Goal: Ask a question

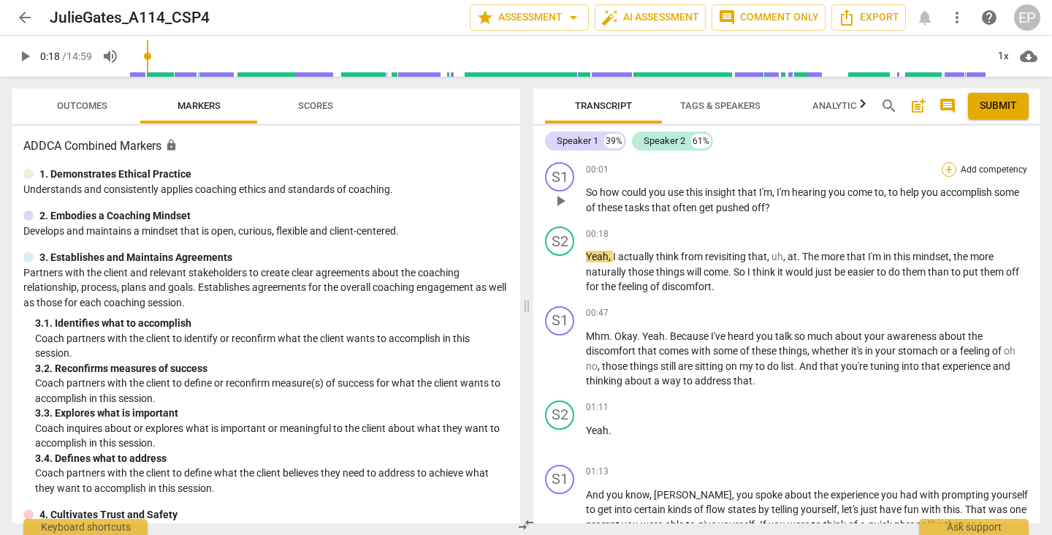
click at [946, 167] on div "+" at bounding box center [949, 169] width 15 height 15
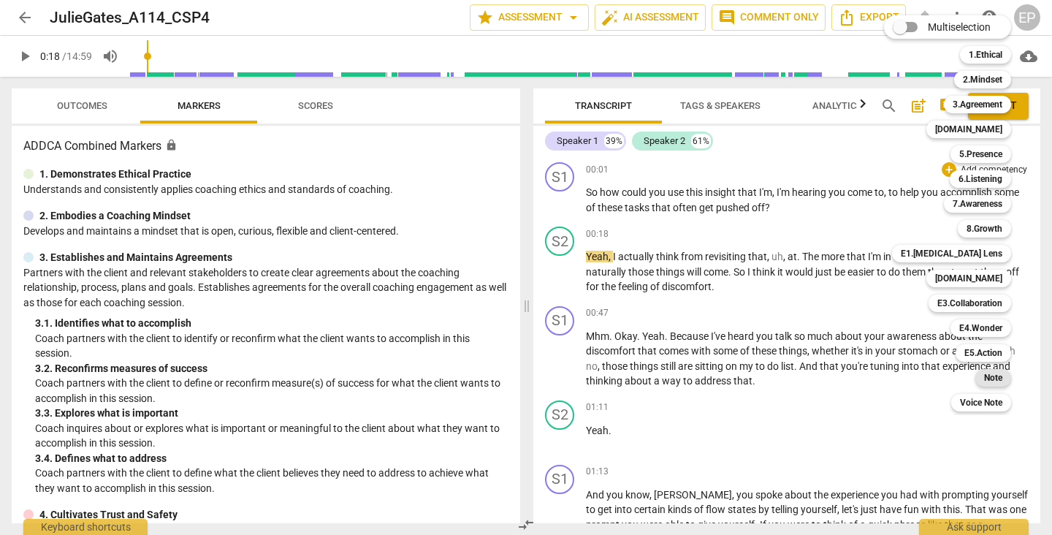
click at [999, 373] on b "Note" at bounding box center [993, 378] width 18 height 18
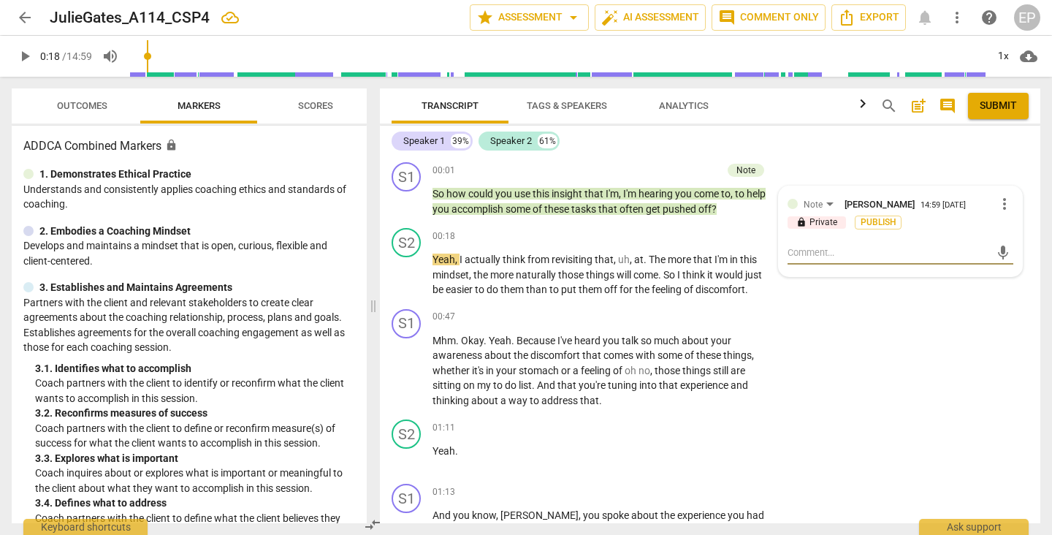
type textarea "W"
type textarea "Wh"
type textarea "Wha"
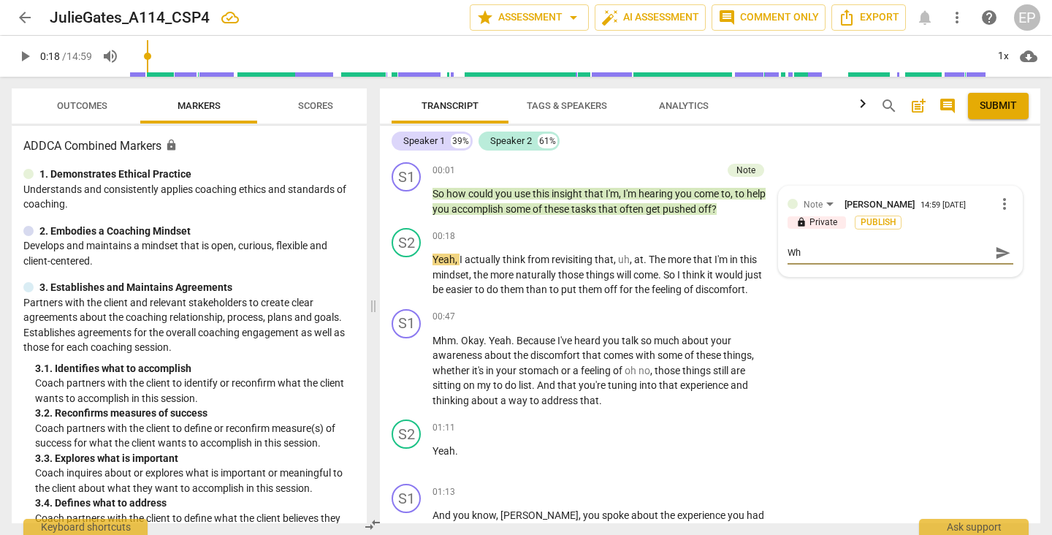
type textarea "Wha"
type textarea "What"
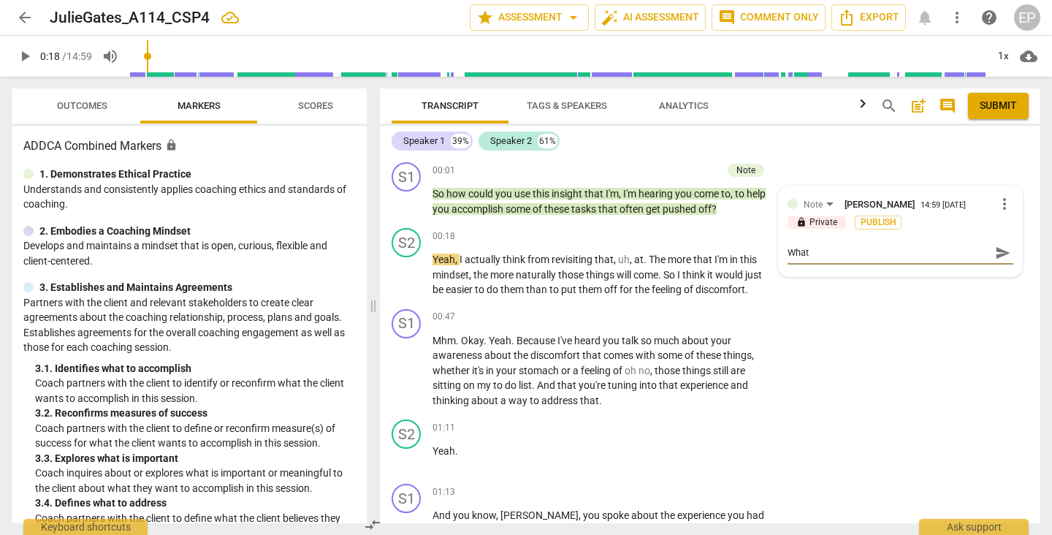
type textarea "What i"
type textarea "What is"
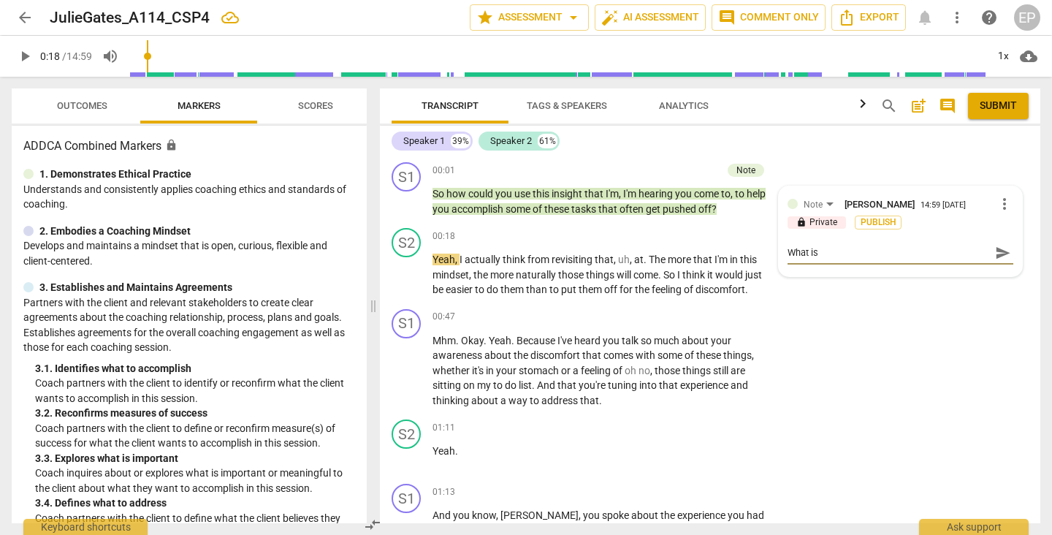
type textarea "What is"
type textarea "What is t"
type textarea "What is th"
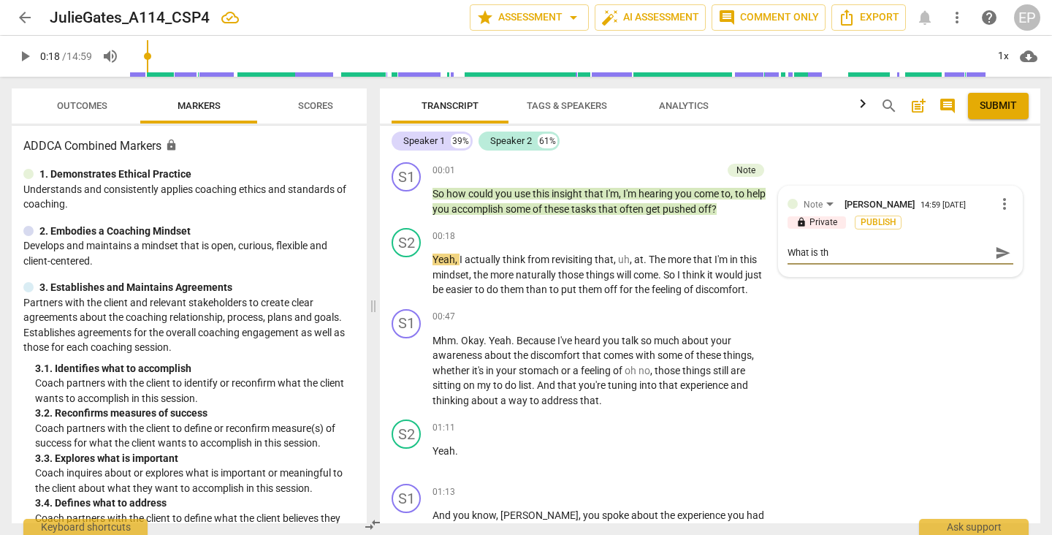
type textarea "What is the"
type textarea "What is the i"
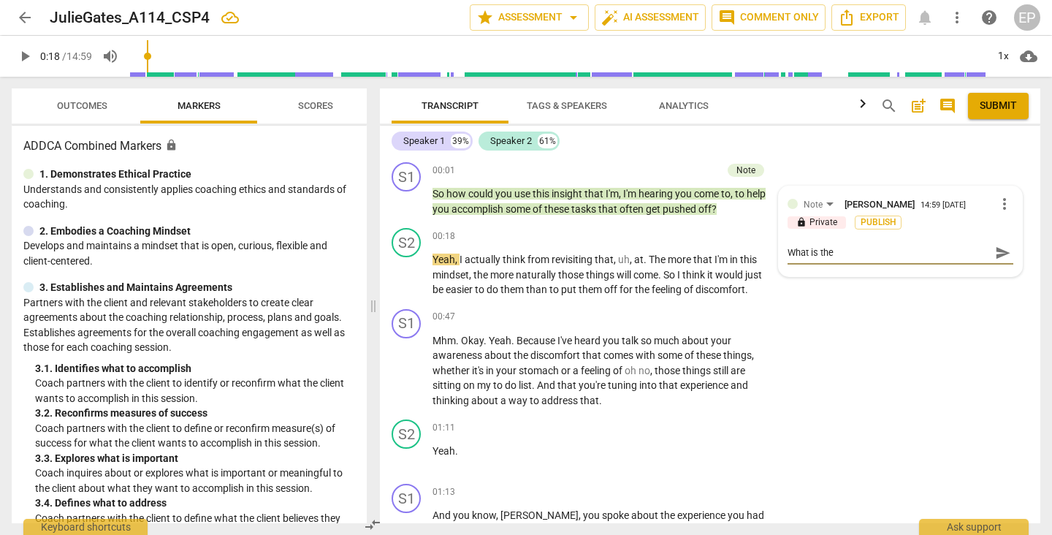
type textarea "What is the i"
type textarea "What is the in"
type textarea "What is the ins"
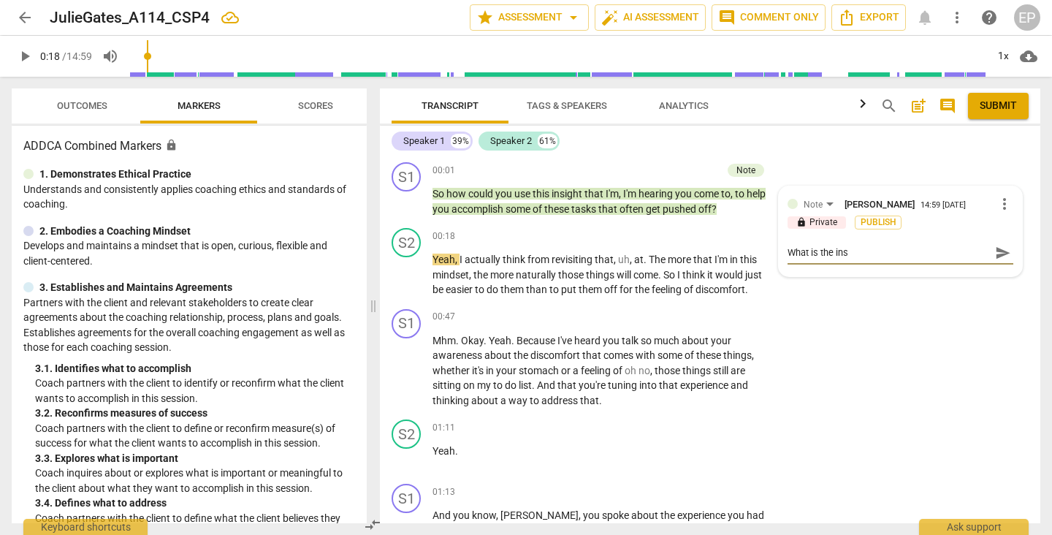
type textarea "What is the insi"
type textarea "What is the insig"
type textarea "What is the insigh"
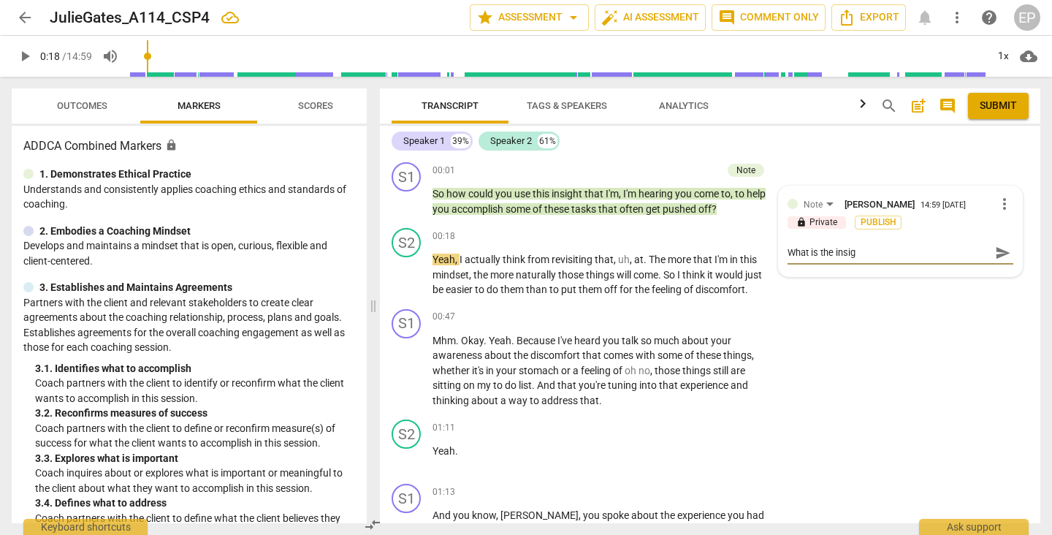
type textarea "What is the insigh"
type textarea "What is the insight"
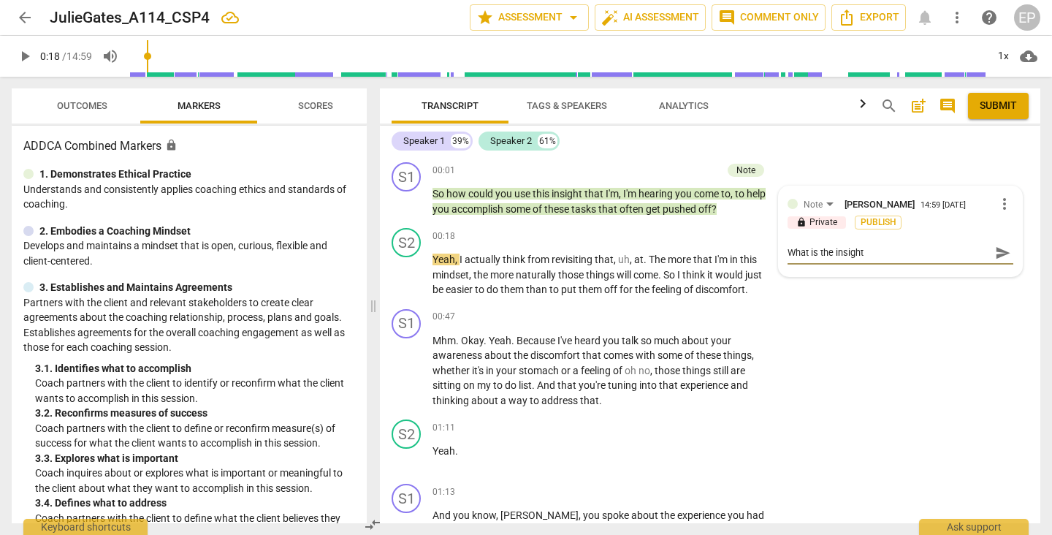
type textarea "What is the insight ?"
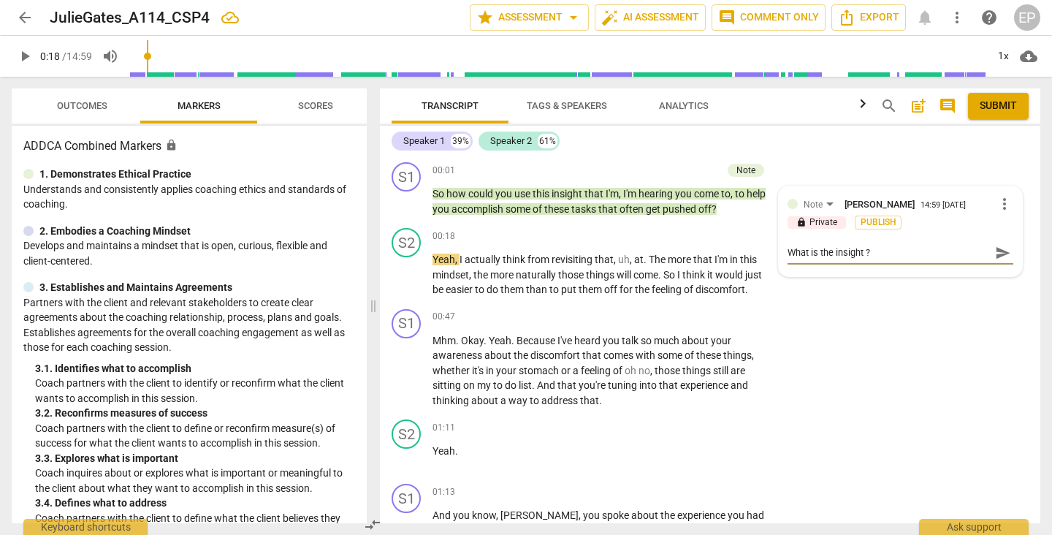
type textarea "What is the insight ?"
type textarea "What is the insight ? H"
type textarea "What is the insight ? Ho"
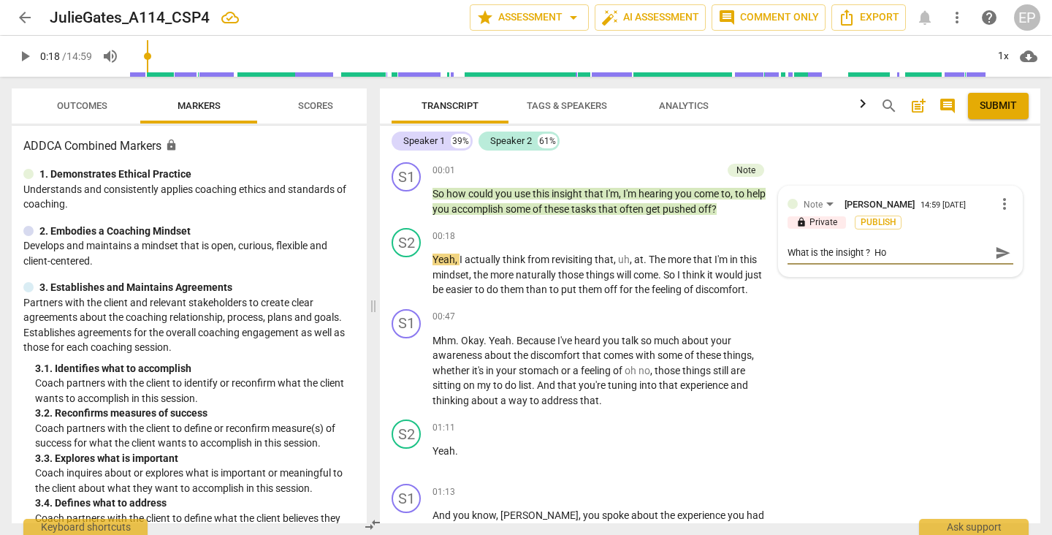
type textarea "What is the insight ? How"
type textarea "What is the insight ? How w"
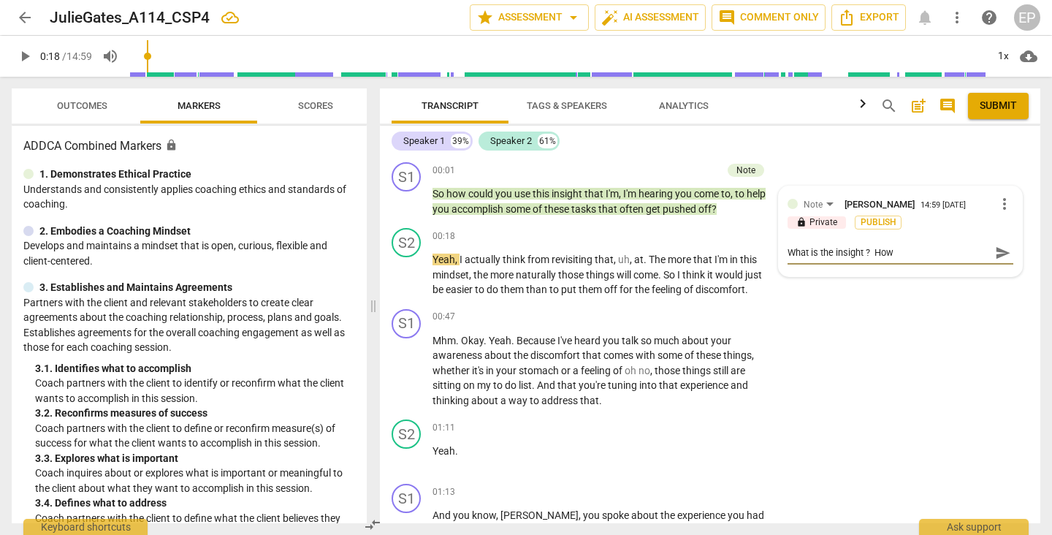
type textarea "What is the insight ? How w"
type textarea "What is the insight ? How wo"
type textarea "What is the insight ? How wou"
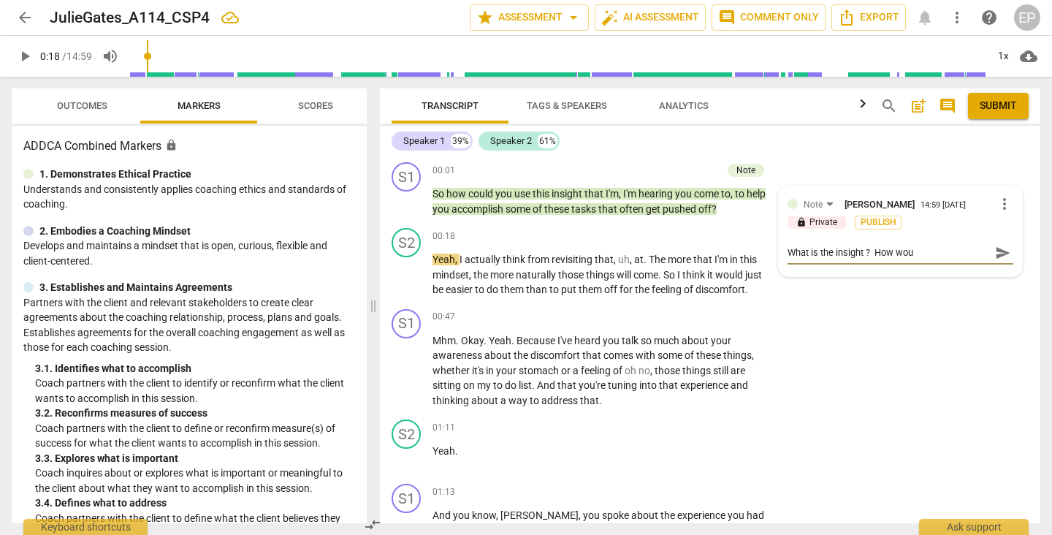
type textarea "What is the insight ? How woul"
type textarea "What is the insight ? How would"
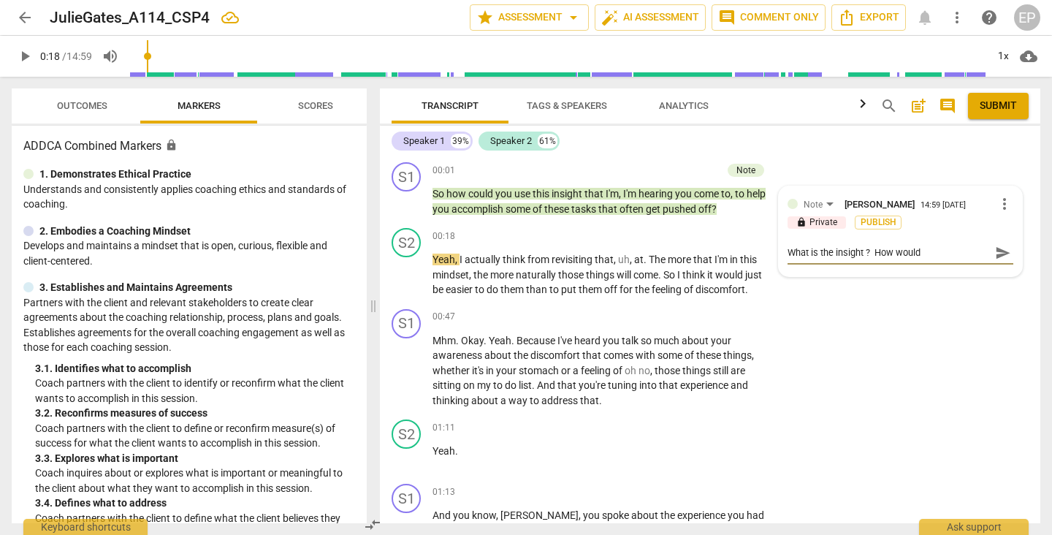
type textarea "What is the insight ? How would"
type textarea "What is the insight ? How would y"
type textarea "What is the insight ? How would yo"
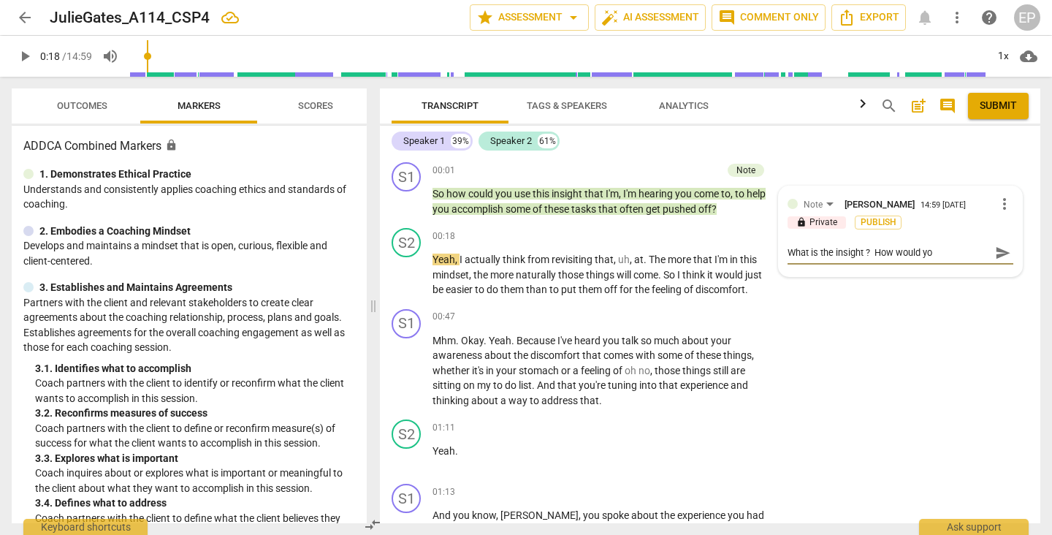
type textarea "What is the insight ? How would you"
type textarea "What is the insight ? How would you r"
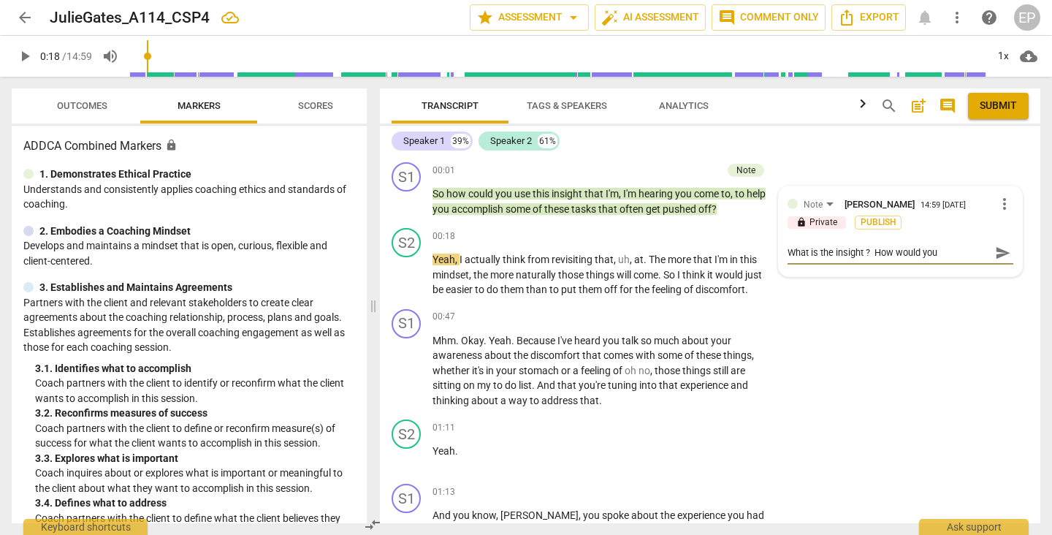
type textarea "What is the insight ? How would you r"
type textarea "What is the insight ? How would you re"
type textarea "What is the insight ? How would you ref"
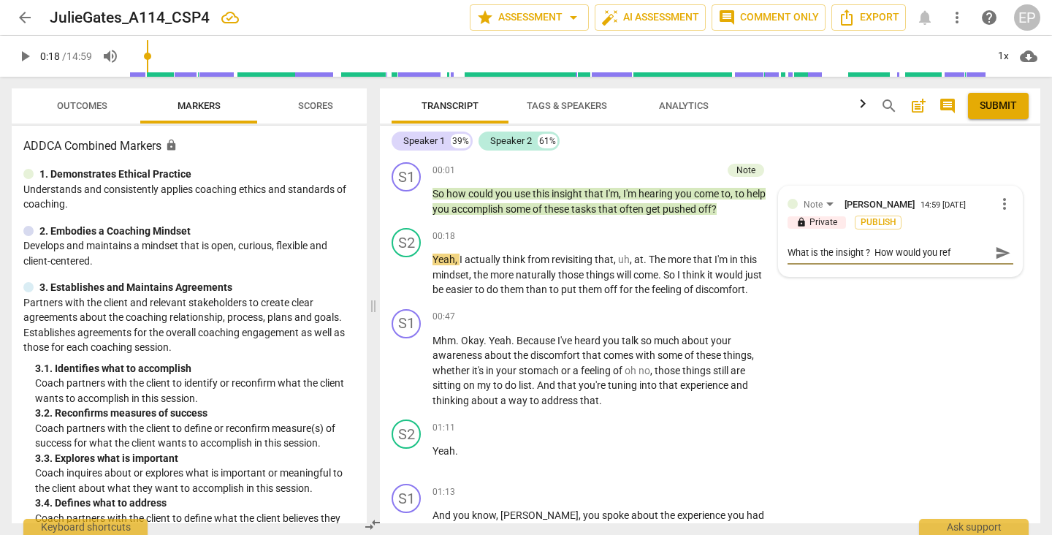
type textarea "What is the insight ? How would you refl"
type textarea "What is the insight ? How would you refle"
type textarea "What is the insight ? How would you reflec"
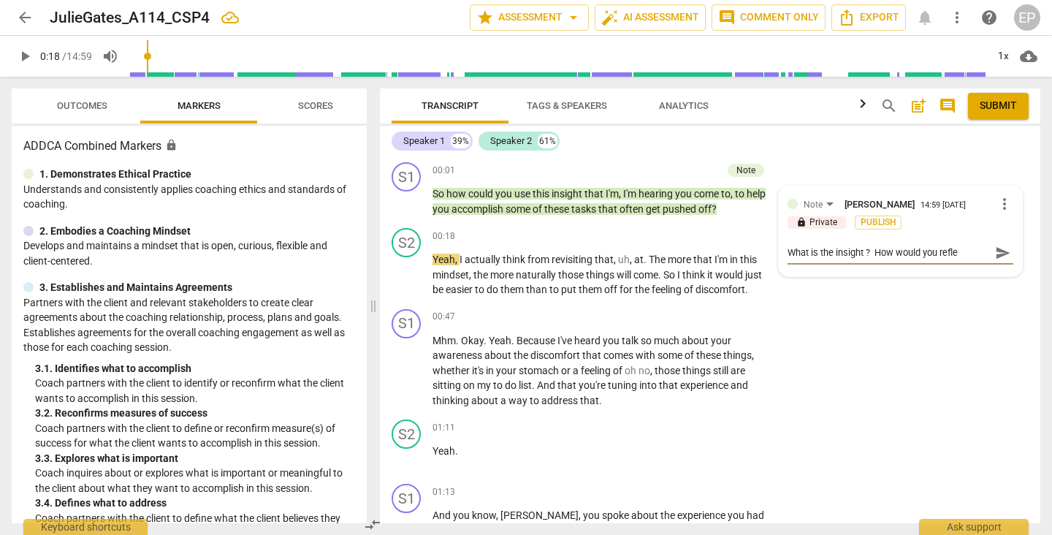
type textarea "What is the insight ? How would you reflec"
type textarea "What is the insight ? How would you reflect"
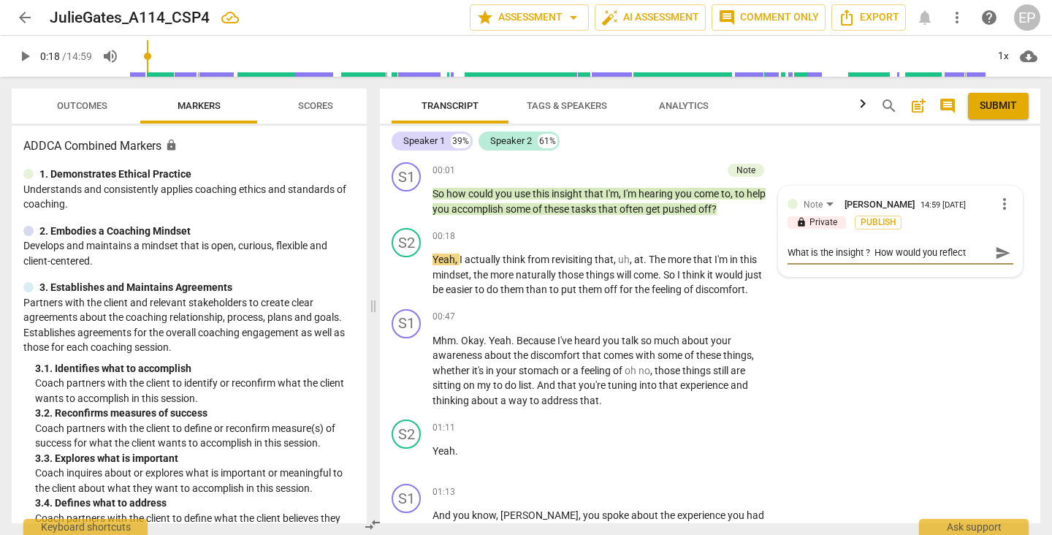
type textarea "What is the insight ? How would you reflect t"
type textarea "What is the insight ? How would you reflect th"
type textarea "What is the insight ? How would you reflect tha"
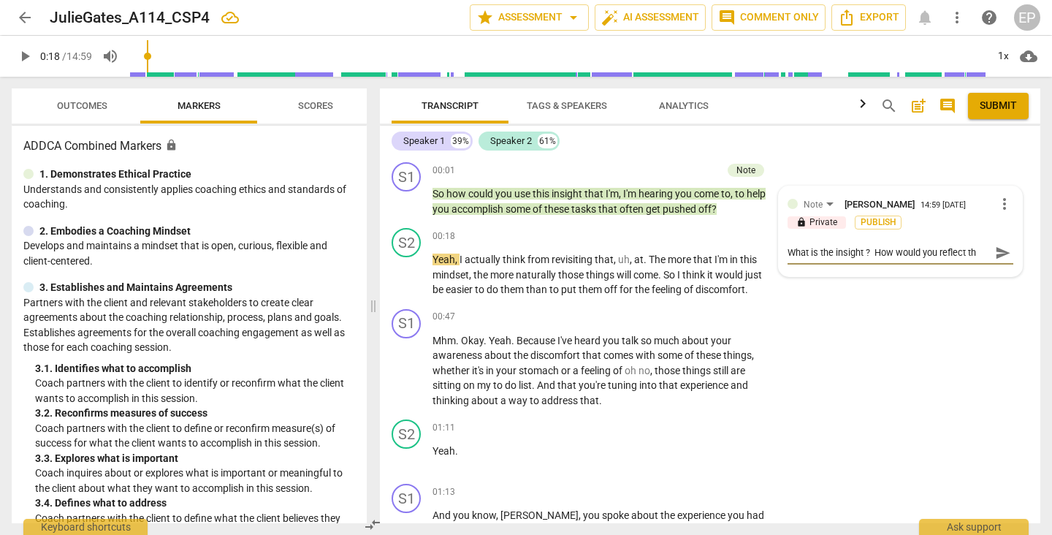
type textarea "What is the insight ? How would you reflect tha"
type textarea "What is the insight ? How would you reflect that"
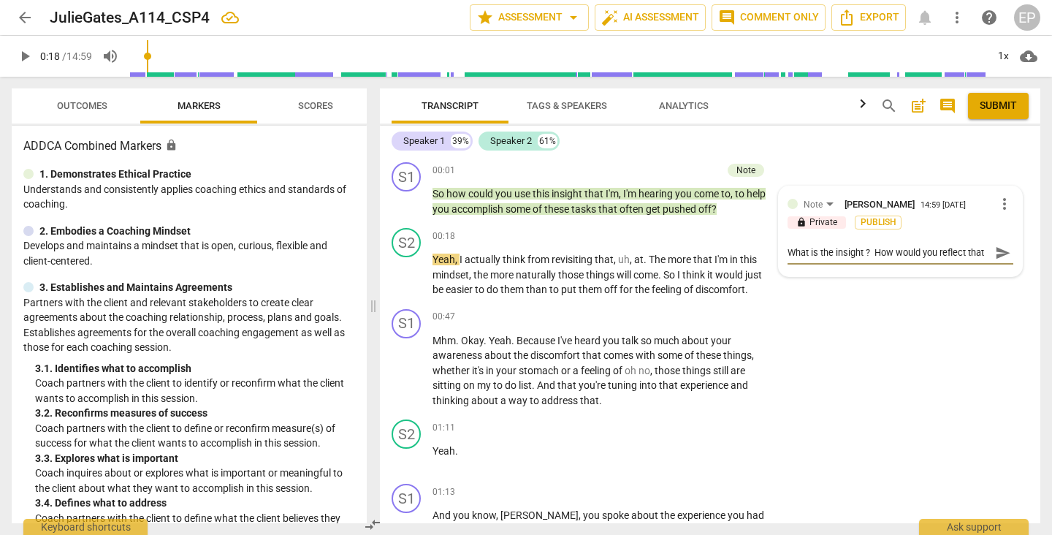
type textarea "What is the insight ? How would you reflect that i"
type textarea "What is the insight ? How would you reflect that in"
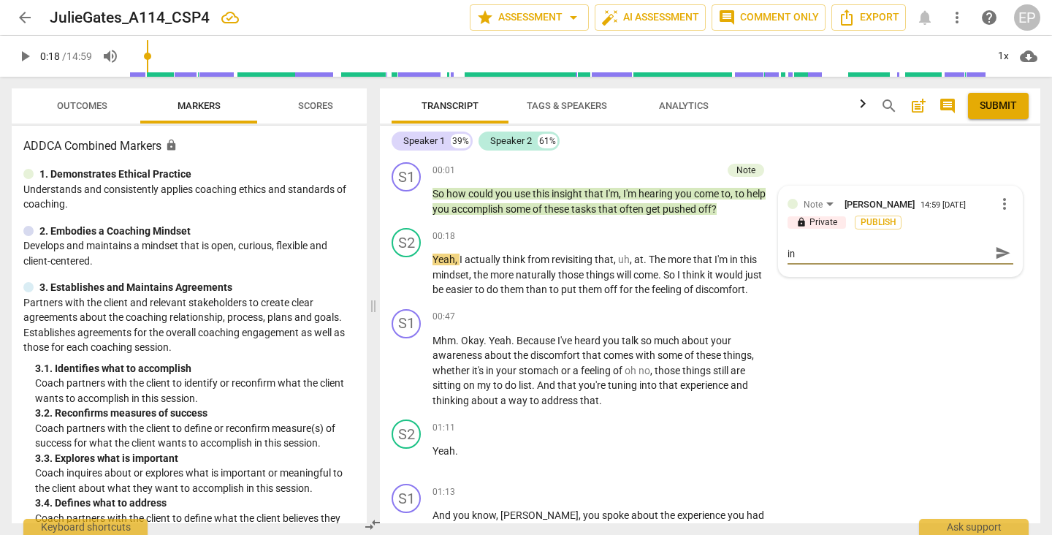
type textarea "What is the insight ? How would you reflect that ins"
type textarea "What is the insight ? How would you reflect that insi"
type textarea "What is the insight ? How would you reflect that insig"
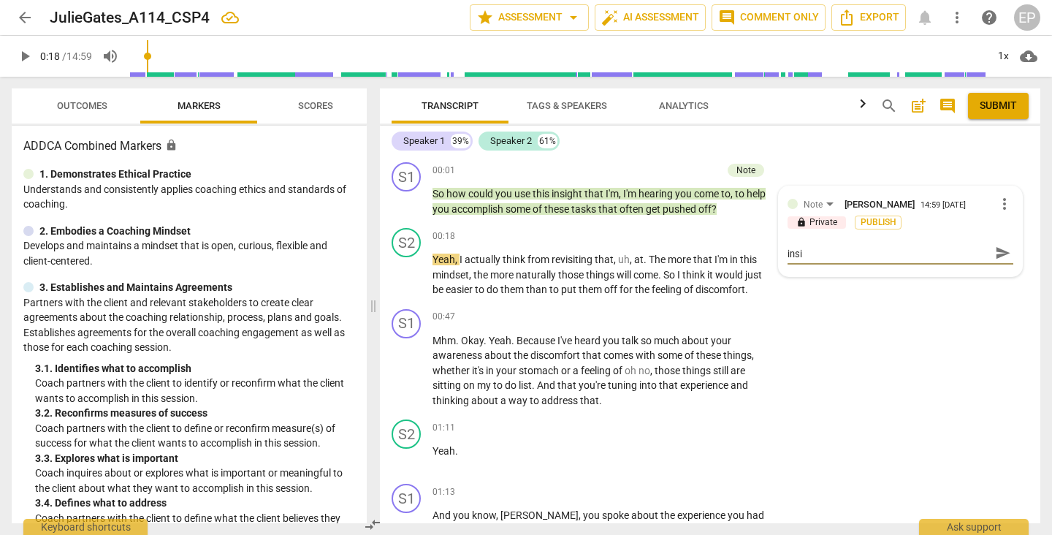
type textarea "What is the insight ? How would you reflect that insig"
type textarea "What is the insight ? How would you reflect that insigh"
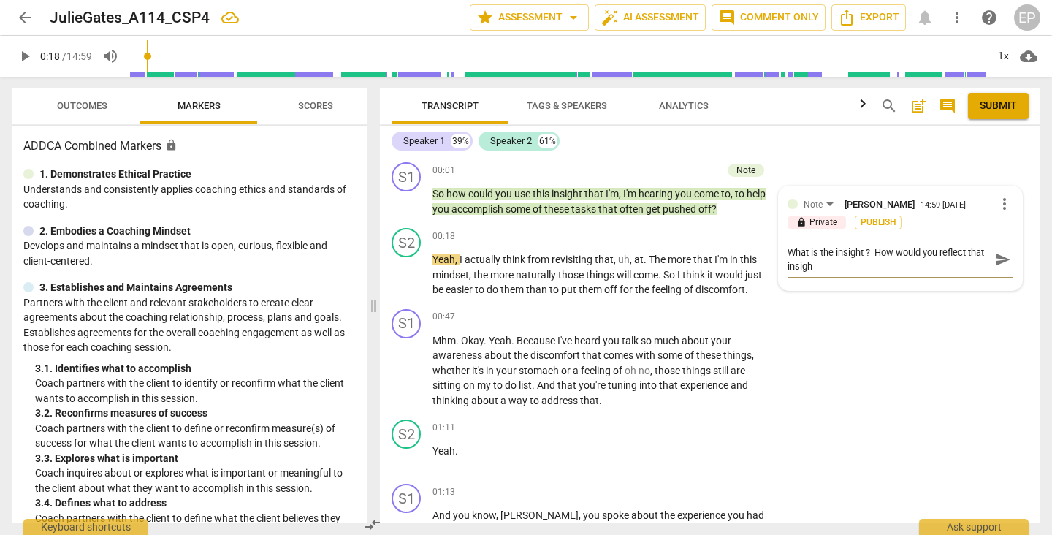
scroll to position [0, 0]
type textarea "What is the insight ? How would you reflect that insight"
type textarea "What is the insight ? How would you reflect that insight?"
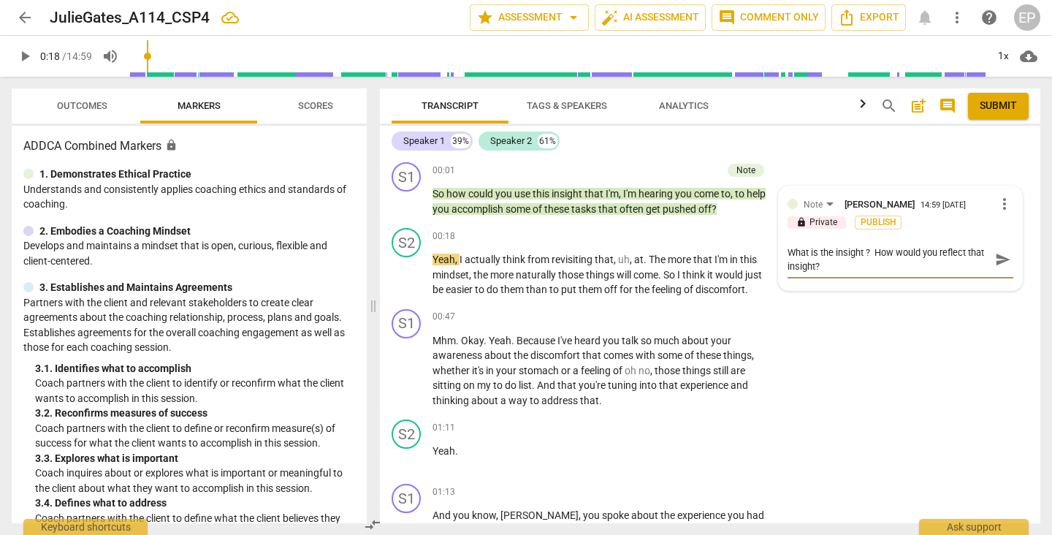
type textarea "What is the insight ? How would you reflect that insight?"
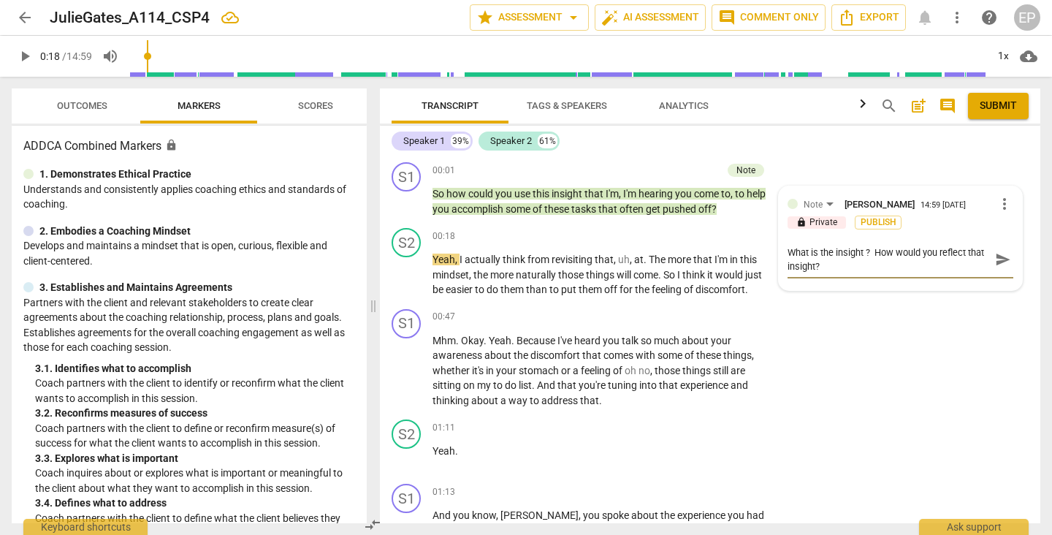
type textarea "What is the insight ? How would you reflect that insight?"
type textarea "What is the insight ? How would you reflect that insight? K"
type textarea "What is the insight ? How would you reflect that insight? Ke"
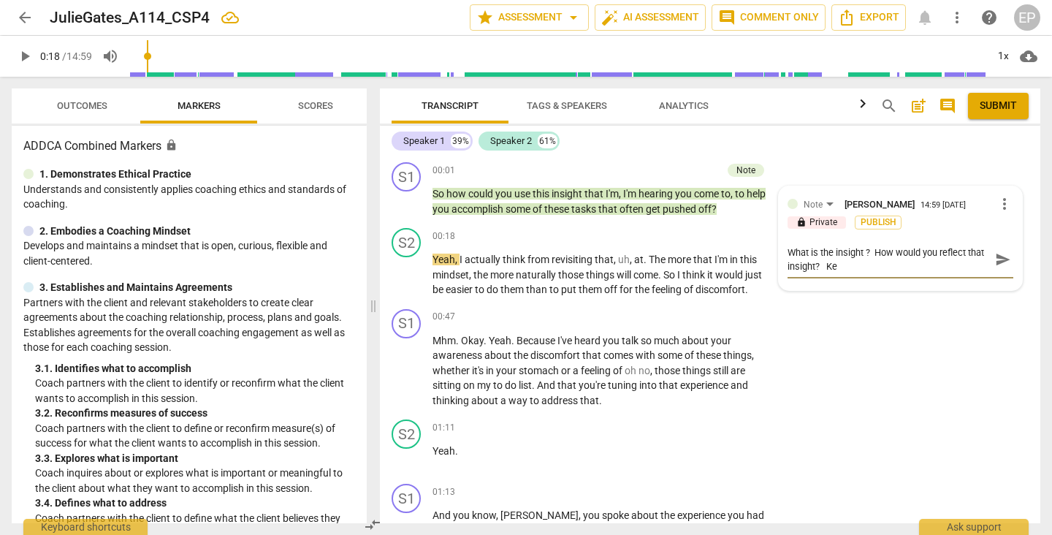
type textarea "What is the insight ? How would you reflect that insight? Kee"
type textarea "What is the insight ? How would you reflect that insight? Keep"
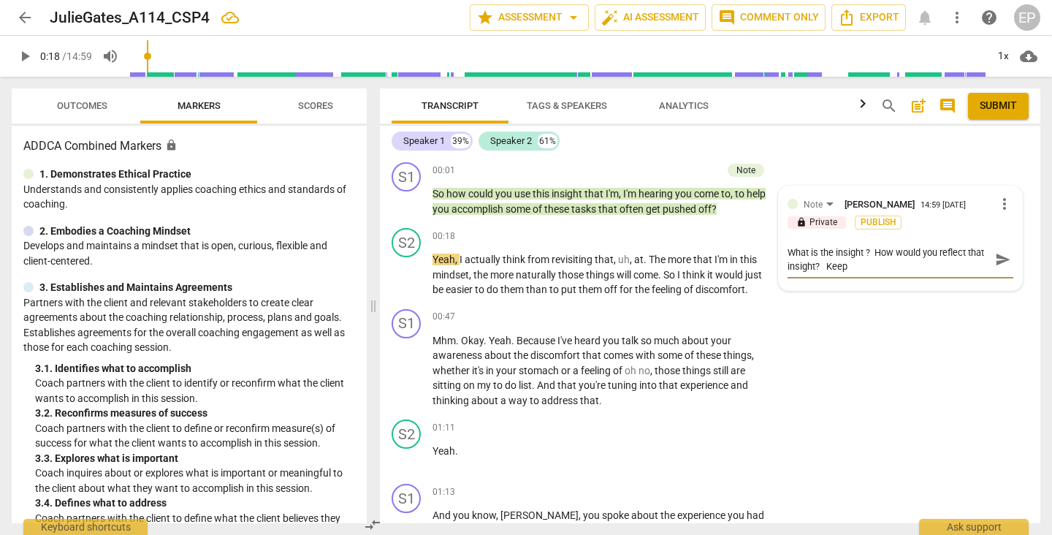
type textarea "What is the insight ? How would you reflect that insight? Keep"
type textarea "What is the insight ? How would you reflect that insight? Keep a"
type textarea "What is the insight ? How would you reflect that insight? Keep al"
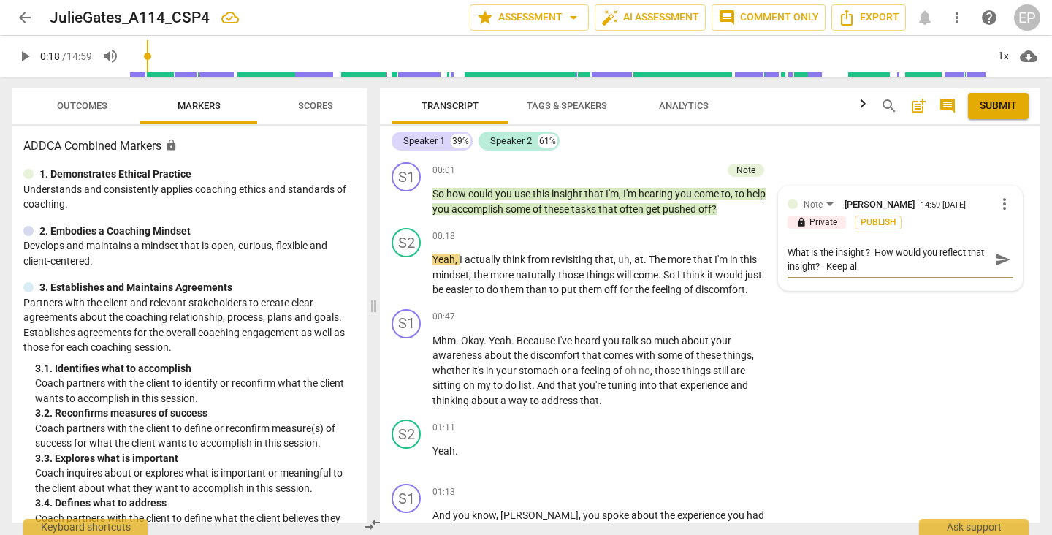
type textarea "What is the insight ? How would you reflect that insight? Keep all"
type textarea "What is the insight ? How would you reflect that insight? Keep all i"
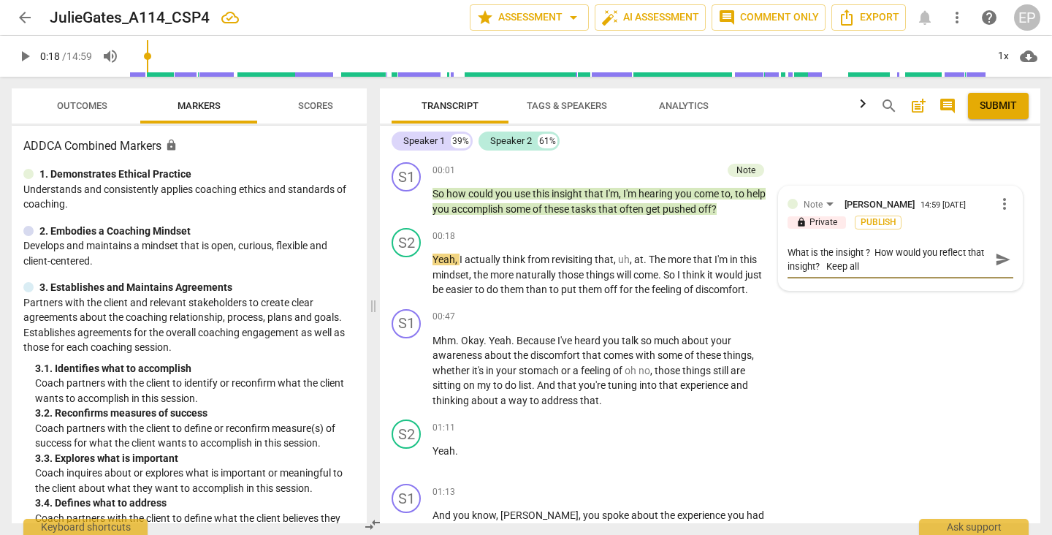
type textarea "What is the insight ? How would you reflect that insight? Keep all i"
type textarea "What is the insight ? How would you reflect that insight? Keep all in"
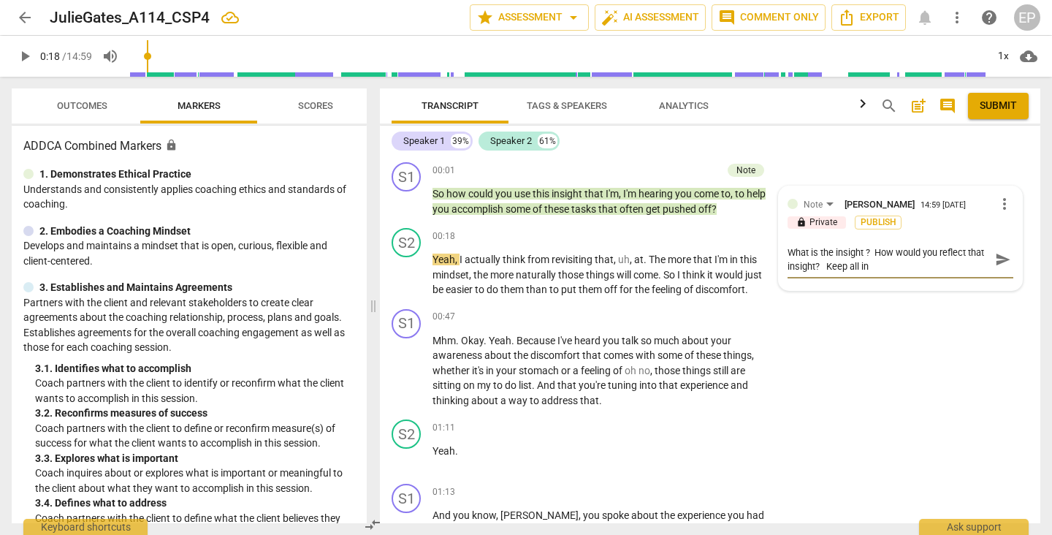
type textarea "What is the insight ? How would you reflect that insight? Keep all in c"
type textarea "What is the insight ? How would you reflect that insight? Keep all in co"
type textarea "What is the insight ? How would you reflect that insight? Keep all in con"
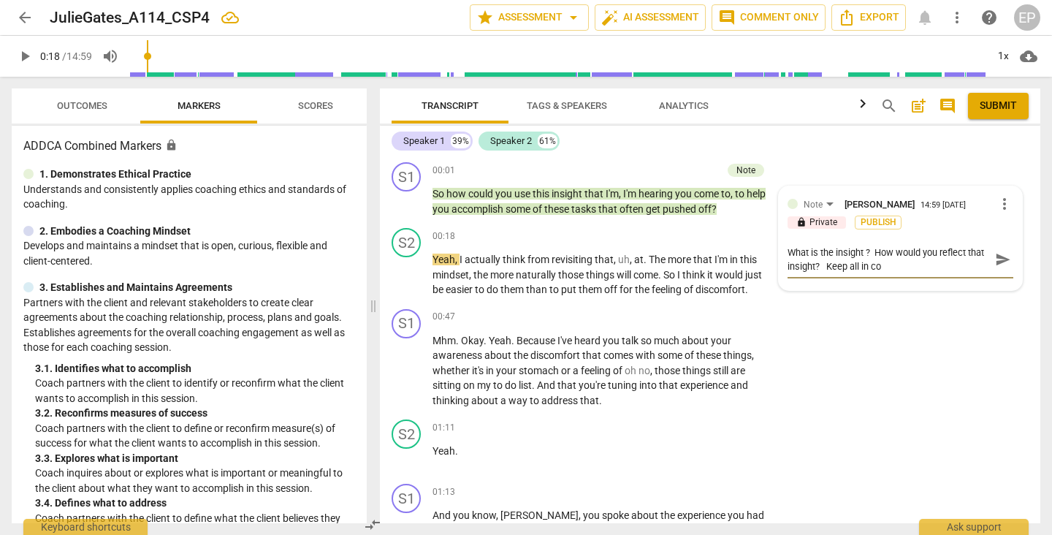
type textarea "What is the insight ? How would you reflect that insight? Keep all in con"
type textarea "What is the insight ? How would you reflect that insight? Keep all in cont"
type textarea "What is the insight ? How would you reflect that insight? Keep all in [PERSON_N…"
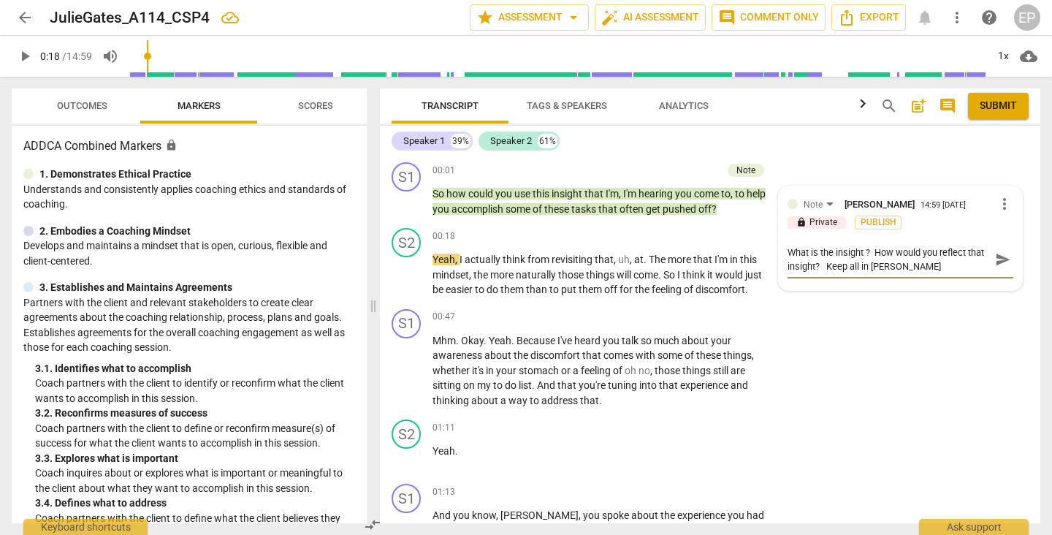
type textarea "What is the insight ? How would you reflect that insight? Keep all in contex"
type textarea "What is the insight ? How would you reflect that insight? Keep all in context"
type textarea "What is the insight ? How would you reflect that insight? Keep all in context."
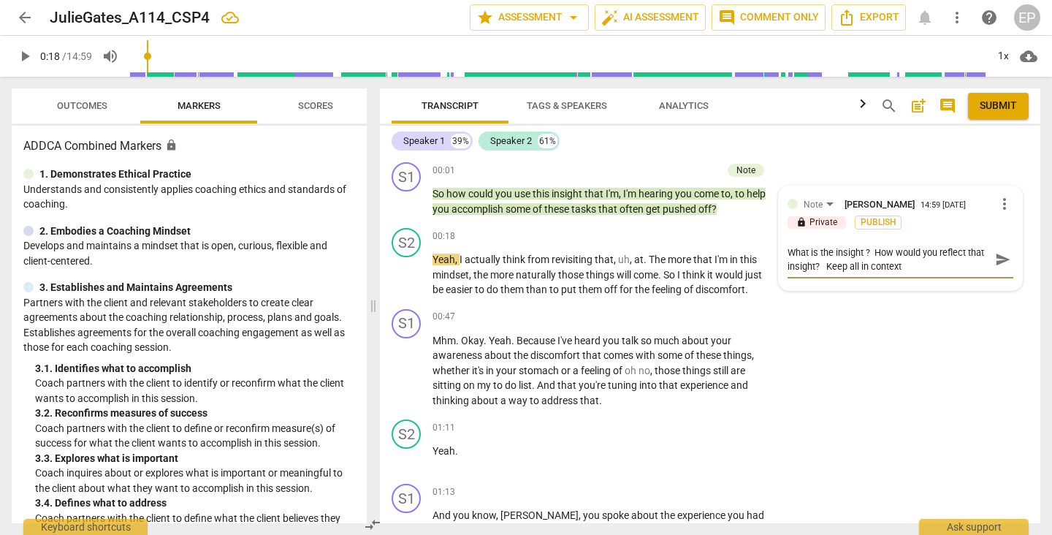
type textarea "What is the insight ? How would you reflect that insight? Keep all in context."
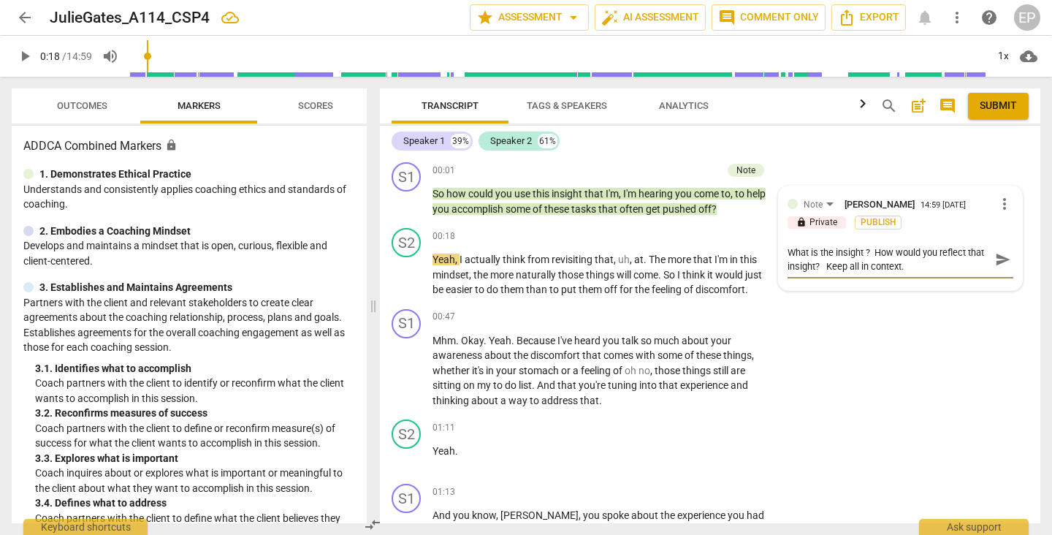
type textarea "What is the insight ? How would you reflect that insight? Keep all in context. A"
type textarea "What is the insight ? How would you reflect that insight? Keep all in context. …"
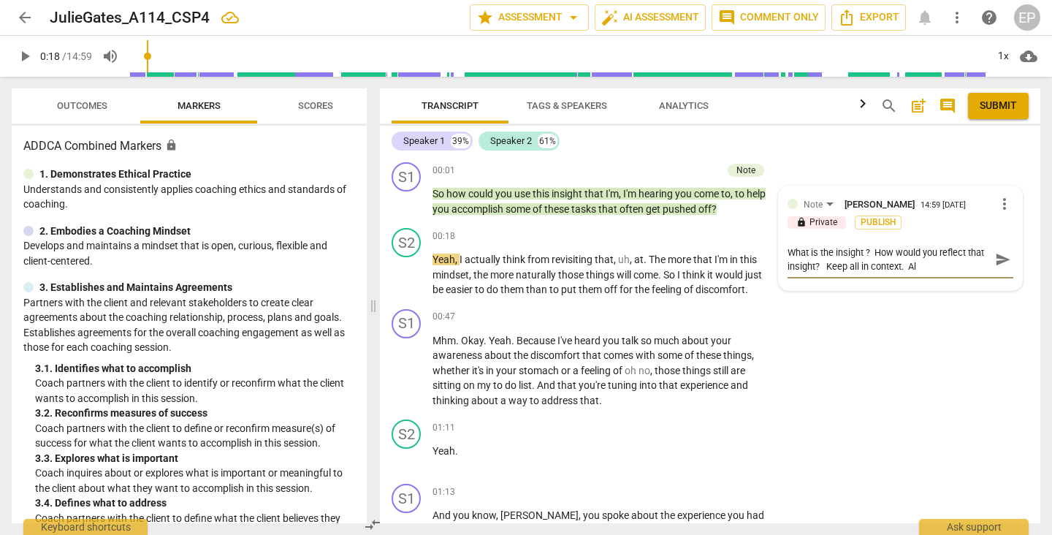
type textarea "What is the insight ? How would you reflect that insight? Keep all in context. …"
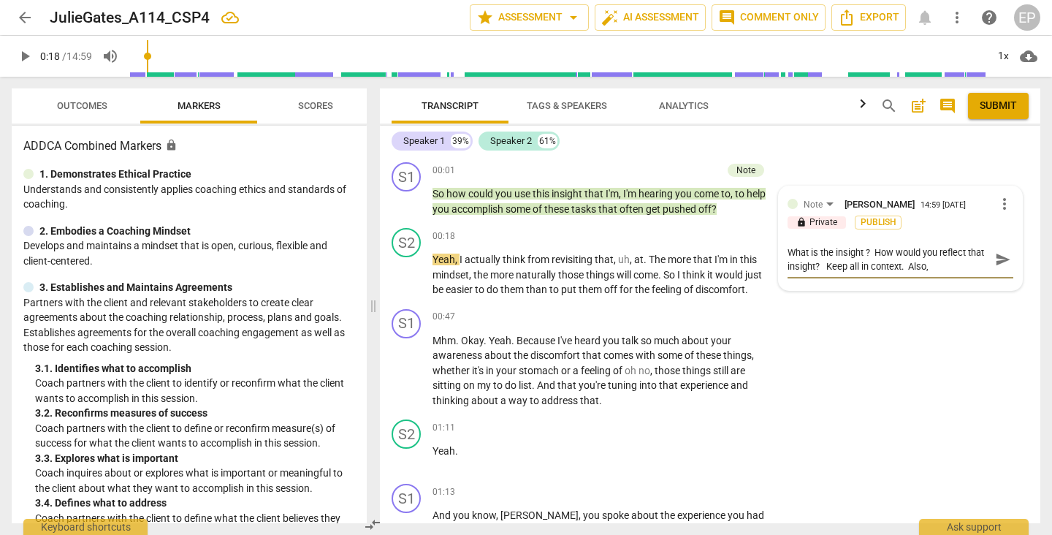
type textarea "What is the insight ? How would you reflect that insight? Keep all in context. …"
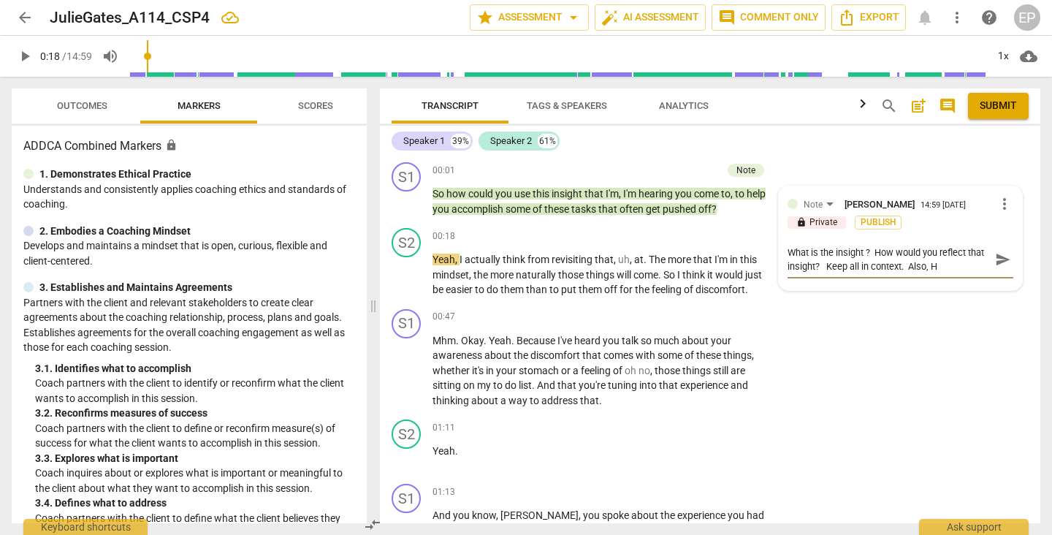
type textarea "What is the insight ? How would you reflect that insight? Keep all in context. …"
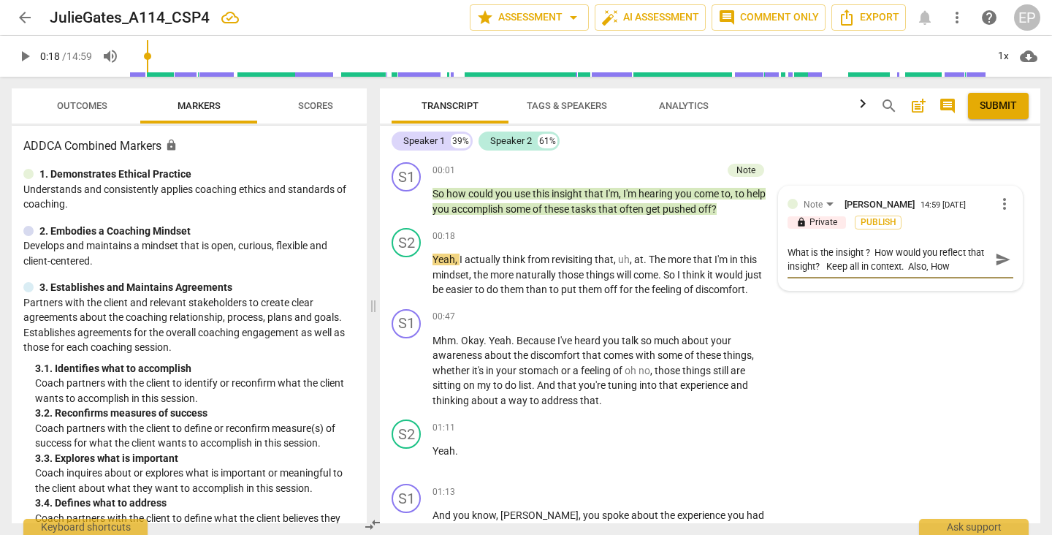
type textarea "What is the insight ? How would you reflect that insight? Keep all in context. …"
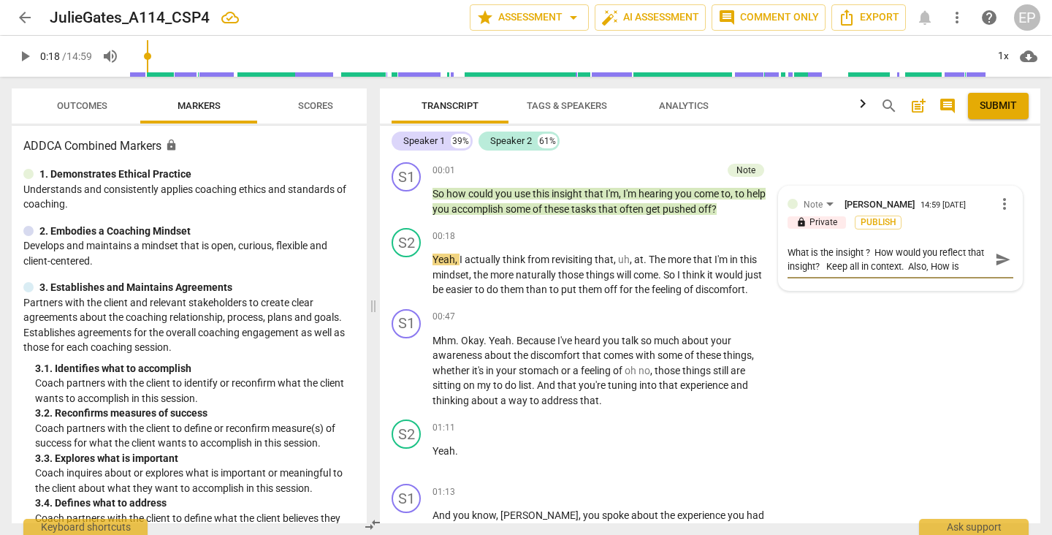
type textarea "What is the insight ? How would you reflect that insight? Keep all in context. …"
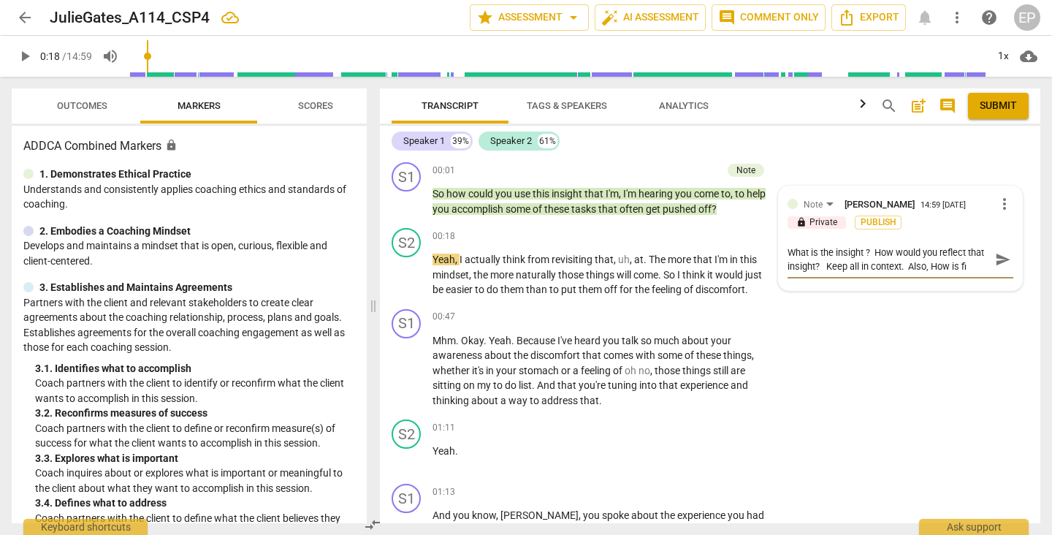
type textarea "What is the insight ? How would you reflect that insight? Keep all in context. …"
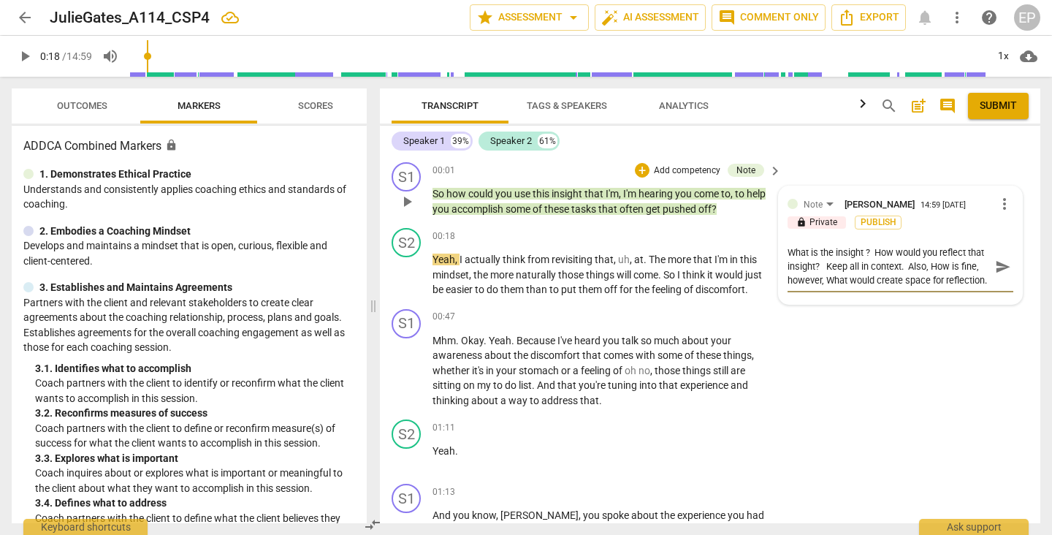
click at [843, 267] on textarea "What is the insight ? How would you reflect that insight? Keep all in context. …" at bounding box center [889, 266] width 202 height 42
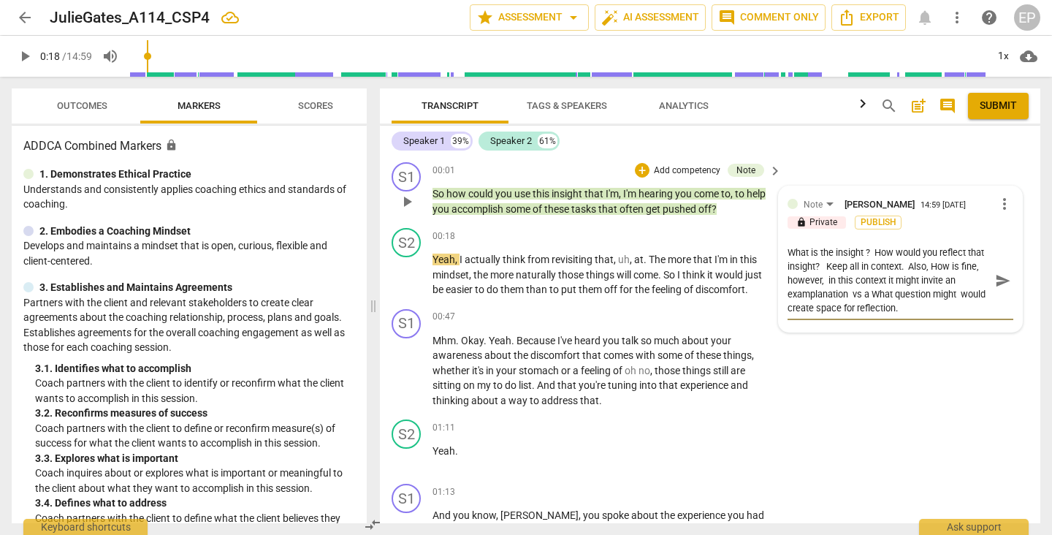
click at [809, 295] on textarea "What is the insight ? How would you reflect that insight? Keep all in context. …" at bounding box center [889, 279] width 202 height 69
click at [973, 291] on textarea "What is the insight ? How would you reflect that insight? Keep all in context. …" at bounding box center [889, 279] width 202 height 69
